Goal: Information Seeking & Learning: Understand process/instructions

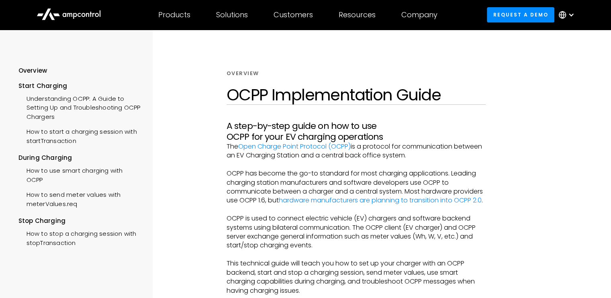
scroll to position [19, 0]
click at [77, 199] on div "How to send meter values with meterValues.req" at bounding box center [79, 199] width 122 height 24
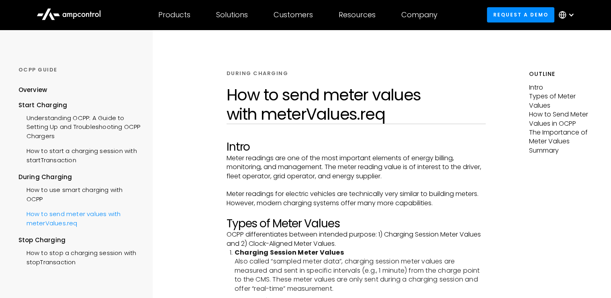
click at [57, 221] on div "How to send meter values with meterValues.req" at bounding box center [79, 218] width 122 height 24
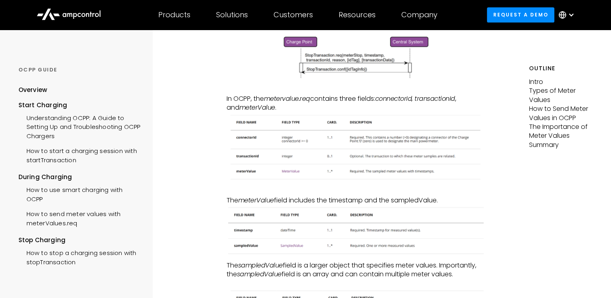
scroll to position [412, 0]
click at [66, 154] on div "How to start a charging session with startTransaction" at bounding box center [79, 155] width 122 height 24
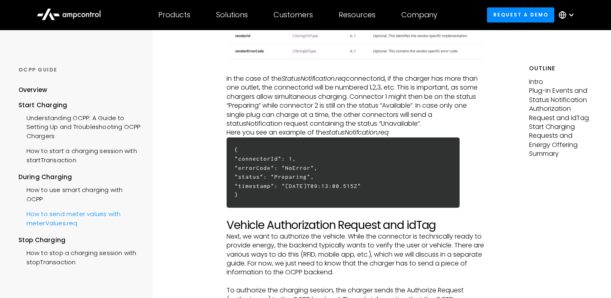
scroll to position [37, 0]
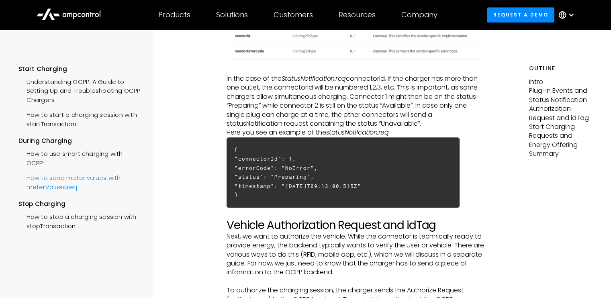
click at [73, 176] on div "How to send meter values with meterValues.req" at bounding box center [79, 182] width 122 height 24
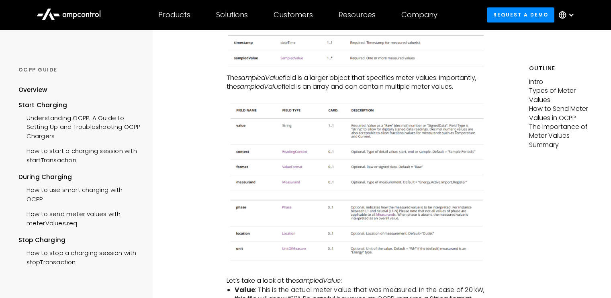
scroll to position [599, 0]
